Goal: Find contact information: Obtain details needed to contact an individual or organization

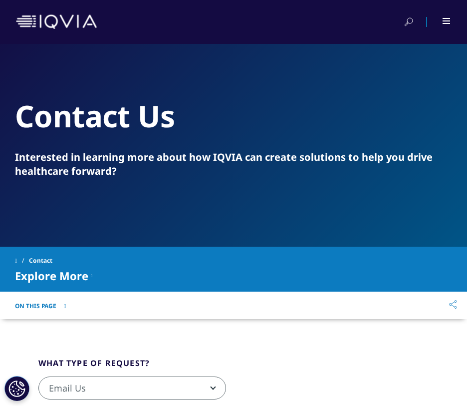
click at [452, 21] on div at bounding box center [233, 22] width 467 height 44
click at [449, 21] on span at bounding box center [446, 20] width 7 height 1
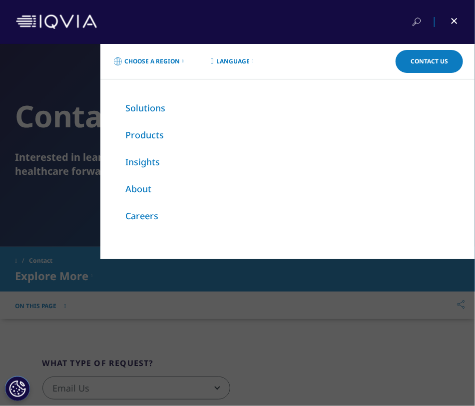
click at [137, 190] on link "About" at bounding box center [138, 189] width 26 height 12
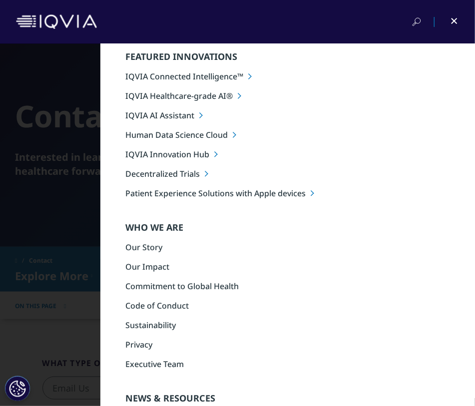
scroll to position [50, 0]
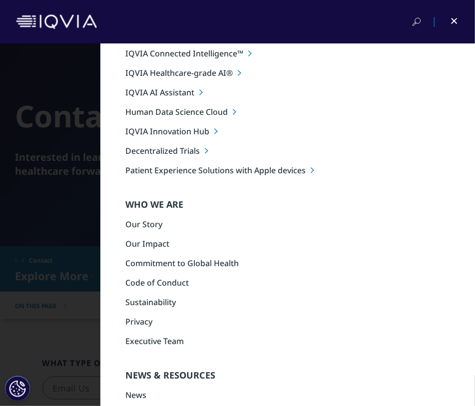
click at [137, 223] on link "Our Story" at bounding box center [143, 224] width 37 height 11
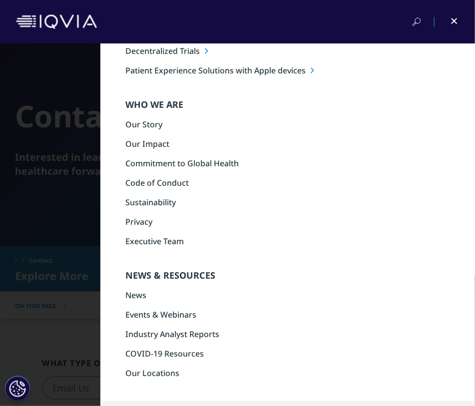
scroll to position [0, 0]
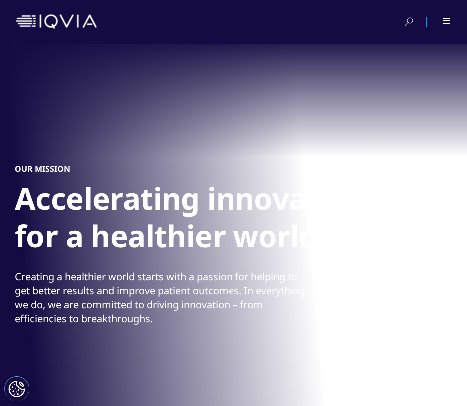
click at [445, 15] on div at bounding box center [233, 22] width 435 height 24
click at [448, 21] on div at bounding box center [447, 21] width 8 height 6
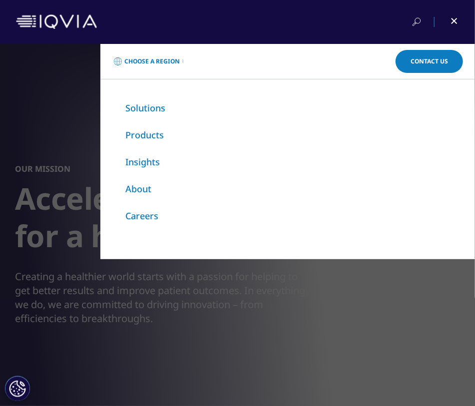
click at [172, 282] on div "Choose a Region Contact Us Explore IQVIA by region As a global community, IQVIA…" at bounding box center [237, 225] width 475 height 362
click at [454, 19] on div at bounding box center [447, 22] width 22 height 10
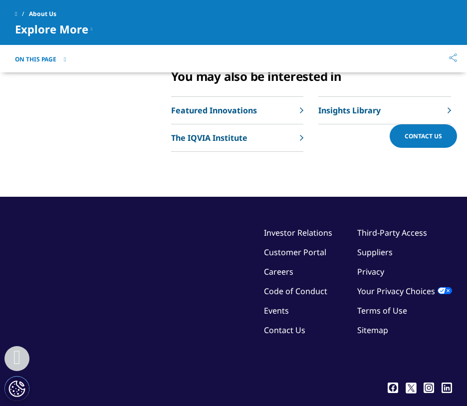
scroll to position [2393, 0]
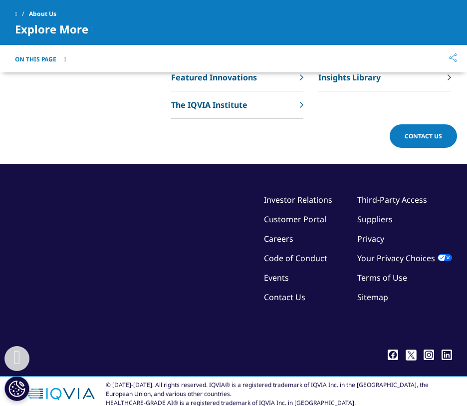
click at [279, 292] on link "Contact Us" at bounding box center [284, 297] width 41 height 11
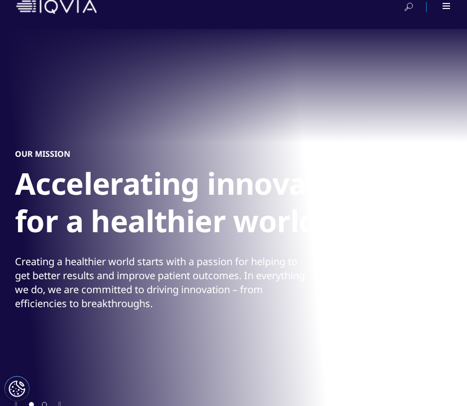
scroll to position [0, 0]
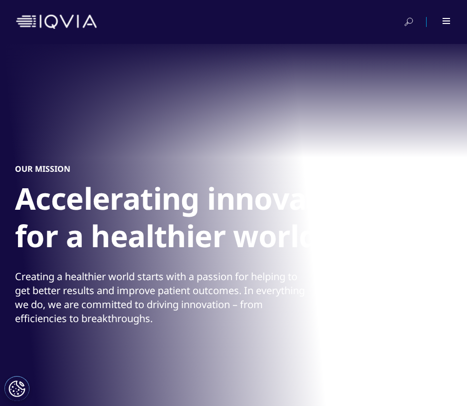
click at [440, 9] on div at bounding box center [233, 22] width 467 height 44
click at [441, 17] on div at bounding box center [440, 22] width 22 height 10
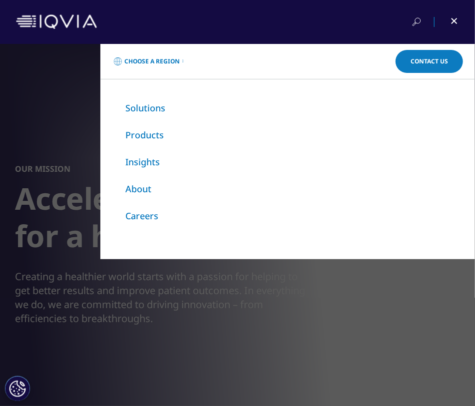
click at [454, 10] on div at bounding box center [237, 22] width 443 height 24
click at [452, 17] on div at bounding box center [447, 22] width 22 height 10
